Goal: Transaction & Acquisition: Purchase product/service

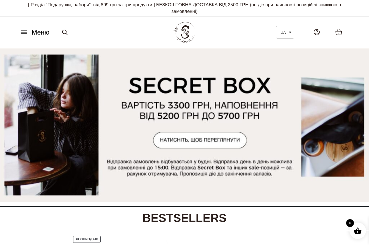
click at [24, 33] on icon at bounding box center [24, 32] width 9 height 6
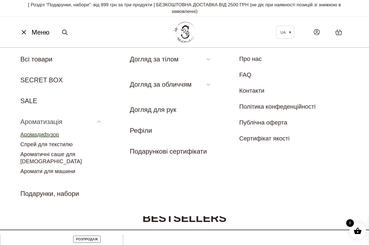
click at [49, 135] on link "Аромадифузор" at bounding box center [39, 135] width 39 height 6
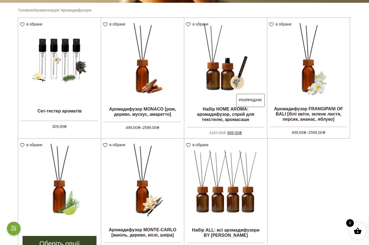
scroll to position [151, 0]
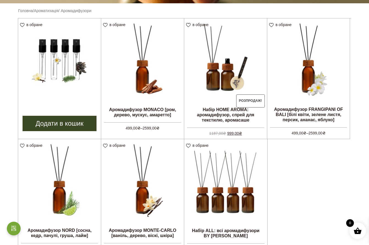
click at [64, 57] on img at bounding box center [59, 59] width 83 height 83
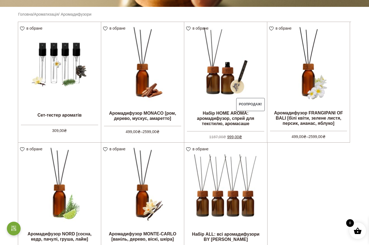
scroll to position [145, 0]
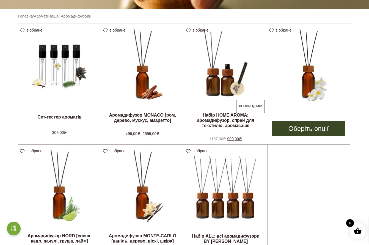
click at [303, 78] on img at bounding box center [308, 65] width 82 height 82
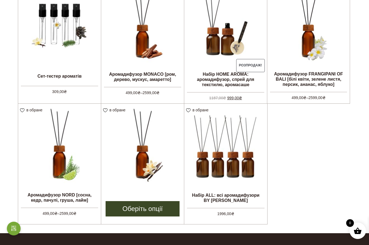
scroll to position [187, 0]
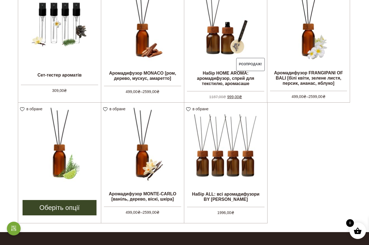
click at [64, 148] on img at bounding box center [59, 144] width 83 height 83
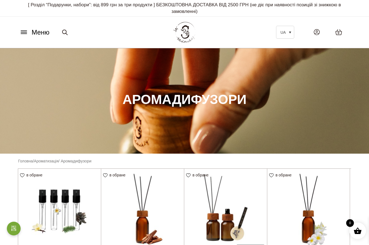
scroll to position [0, 0]
click at [23, 31] on icon at bounding box center [24, 32] width 9 height 6
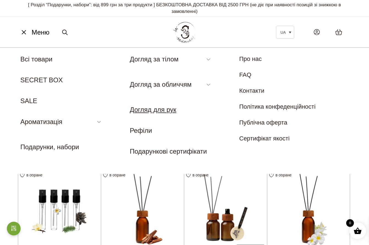
click at [153, 112] on link "Догляд для рук" at bounding box center [153, 109] width 46 height 7
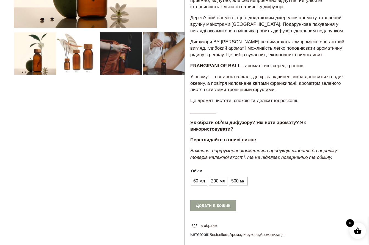
scroll to position [164, 0]
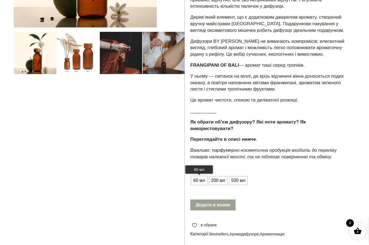
click at [198, 176] on span "60 мл" at bounding box center [199, 180] width 15 height 9
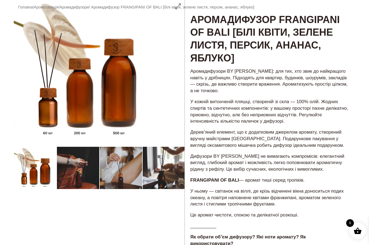
scroll to position [41, 0]
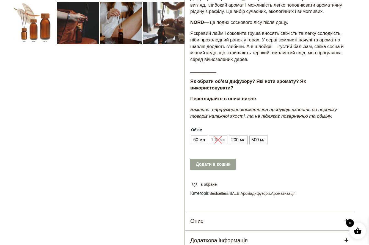
scroll to position [195, 0]
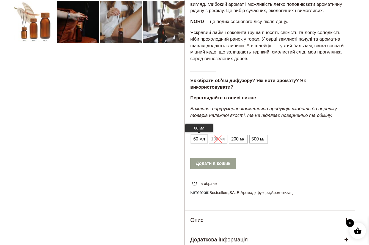
click at [203, 135] on span "60 мл" at bounding box center [199, 139] width 15 height 9
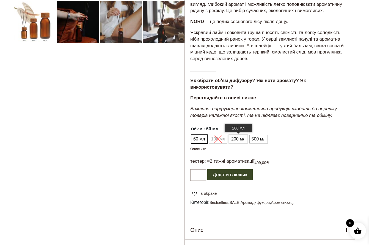
click at [235, 135] on span "200 мл" at bounding box center [238, 139] width 17 height 9
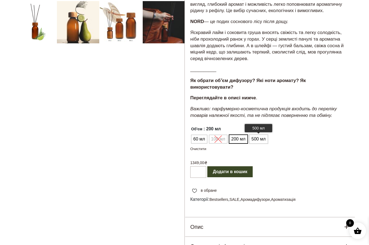
click at [253, 135] on span "500 мл" at bounding box center [258, 139] width 17 height 9
click at [201, 135] on span "60 мл" at bounding box center [199, 139] width 15 height 9
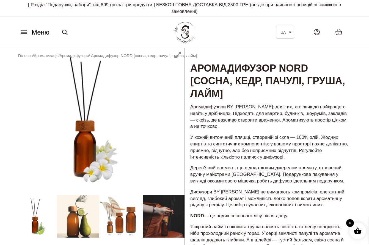
scroll to position [0, 0]
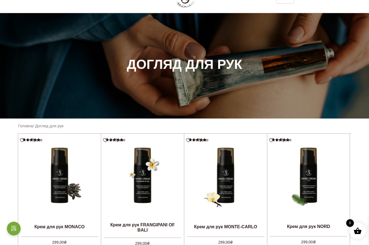
scroll to position [4, 0]
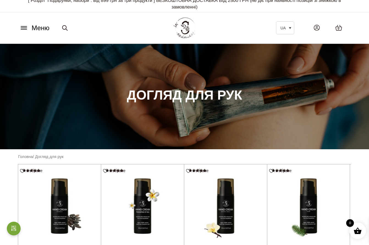
click at [39, 27] on span "Меню" at bounding box center [41, 28] width 18 height 10
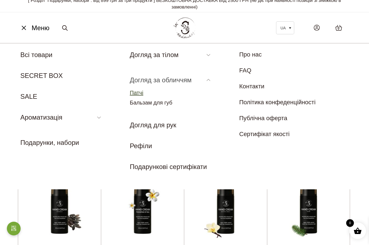
click at [137, 90] on link "Патчі" at bounding box center [136, 93] width 13 height 6
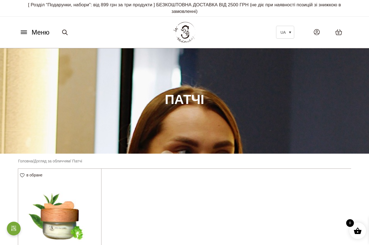
click at [56, 218] on img at bounding box center [59, 210] width 83 height 83
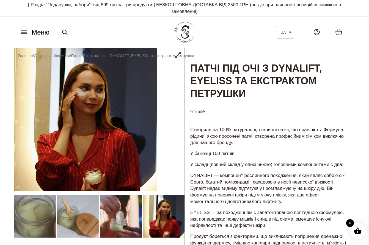
click at [25, 32] on icon at bounding box center [24, 32] width 6 height 0
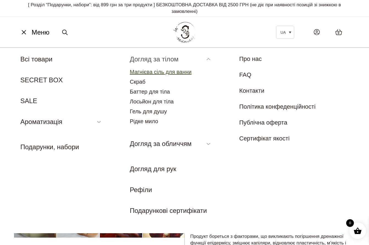
click at [159, 73] on link "Магнієва сіль для ванни" at bounding box center [161, 72] width 62 height 6
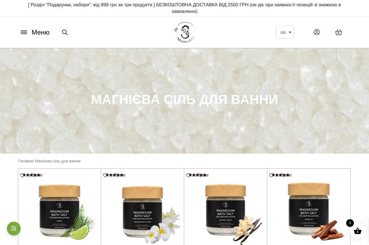
click at [22, 34] on icon at bounding box center [24, 32] width 9 height 6
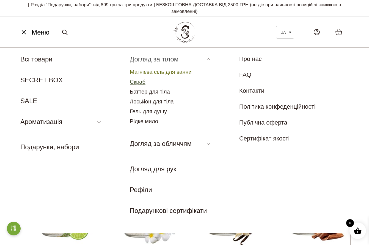
click at [138, 81] on link "Скраб" at bounding box center [138, 82] width 16 height 6
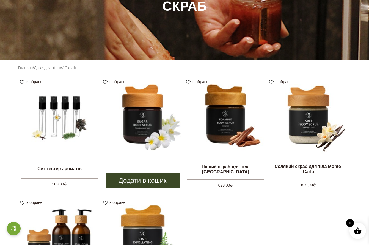
scroll to position [91, 0]
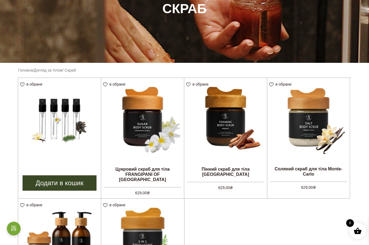
click at [52, 181] on link "Додати в кошик" at bounding box center [60, 183] width 74 height 15
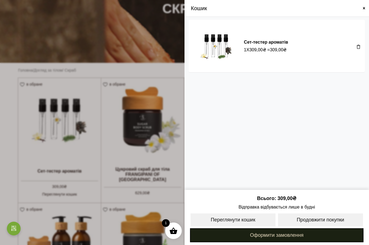
click at [271, 237] on link "Оформити замовлення" at bounding box center [276, 236] width 173 height 14
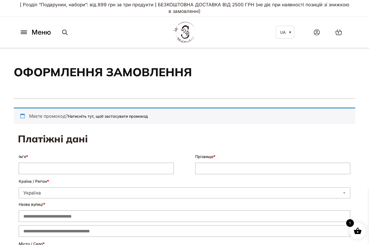
select select "****"
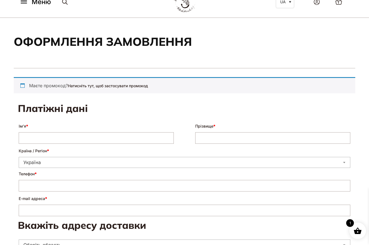
scroll to position [31, 0]
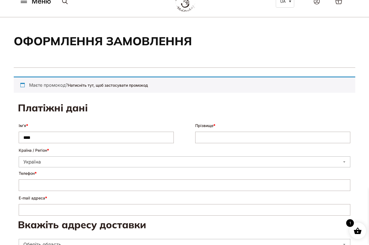
type input "****"
type input "*********"
click at [23, 185] on input "**********" at bounding box center [184, 186] width 331 height 12
click at [23, 183] on input "**********" at bounding box center [184, 186] width 331 height 12
type input "**********"
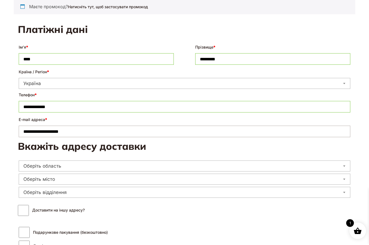
scroll to position [113, 0]
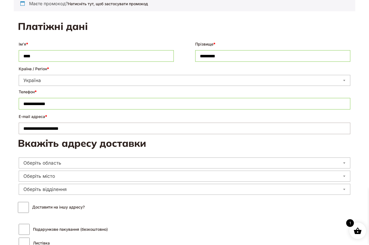
type input "**********"
click at [66, 160] on span "Оберіть область" at bounding box center [184, 163] width 331 height 8
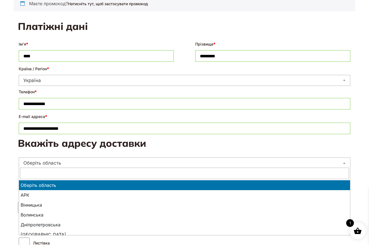
click at [62, 175] on input "text" at bounding box center [184, 174] width 329 height 12
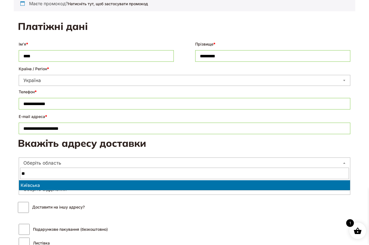
type input "**"
select select "**********"
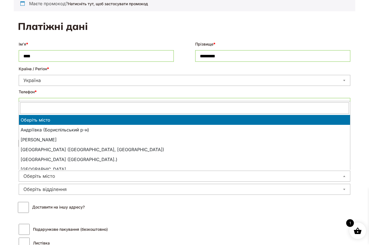
click at [47, 177] on span "Оберіть місто" at bounding box center [184, 177] width 331 height 8
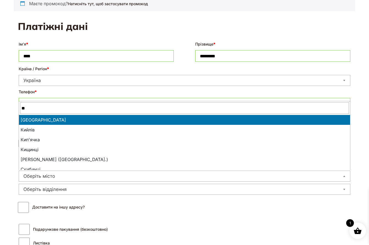
type input "**"
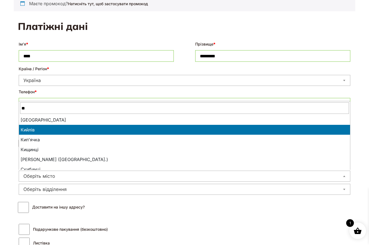
select select "**********"
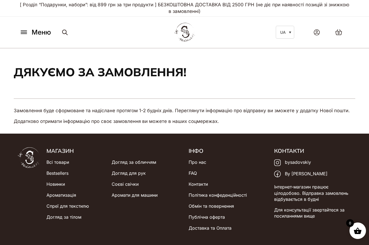
click at [188, 37] on img at bounding box center [184, 32] width 24 height 23
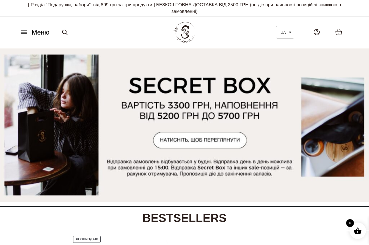
click at [25, 34] on icon at bounding box center [24, 34] width 6 height 0
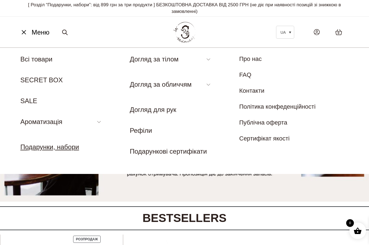
click at [50, 148] on link "Подарунки, набори" at bounding box center [49, 146] width 59 height 7
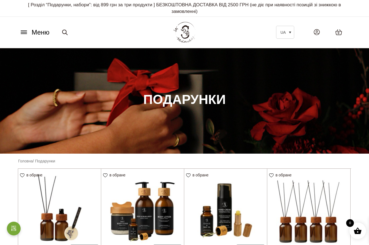
click at [27, 32] on icon at bounding box center [24, 32] width 9 height 6
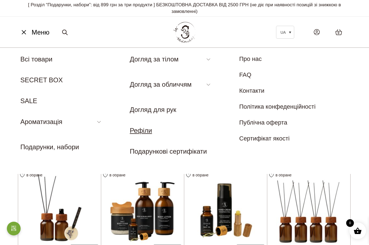
click at [148, 133] on link "Рефіли" at bounding box center [141, 130] width 22 height 7
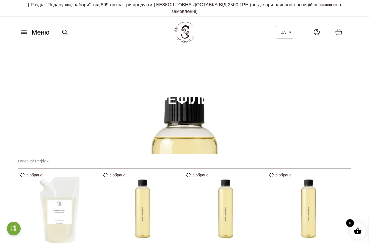
click at [44, 33] on span "Меню" at bounding box center [41, 32] width 18 height 10
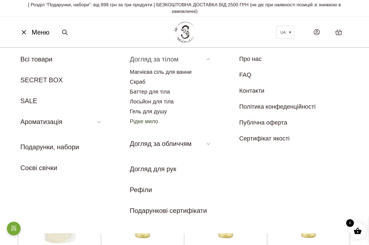
click at [140, 123] on li "Рідке мило" at bounding box center [171, 121] width 82 height 7
click at [141, 120] on link "Рідке мило" at bounding box center [144, 121] width 28 height 6
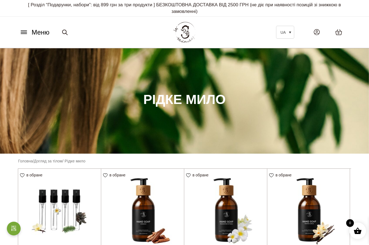
click at [23, 34] on icon at bounding box center [24, 32] width 9 height 6
